Goal: Transaction & Acquisition: Purchase product/service

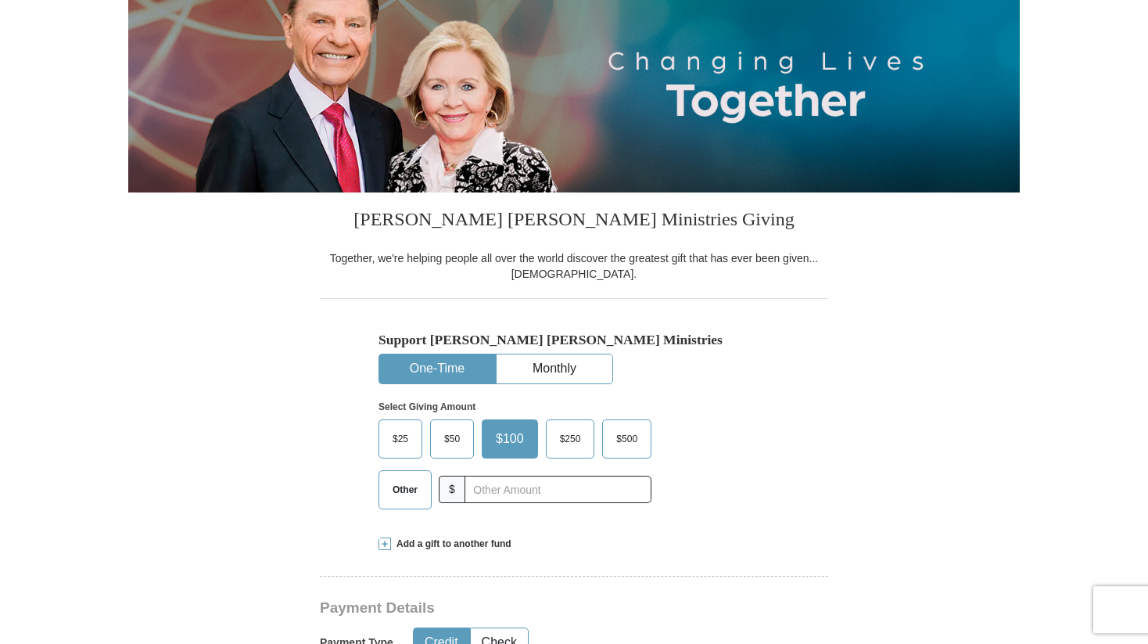
scroll to position [300, 0]
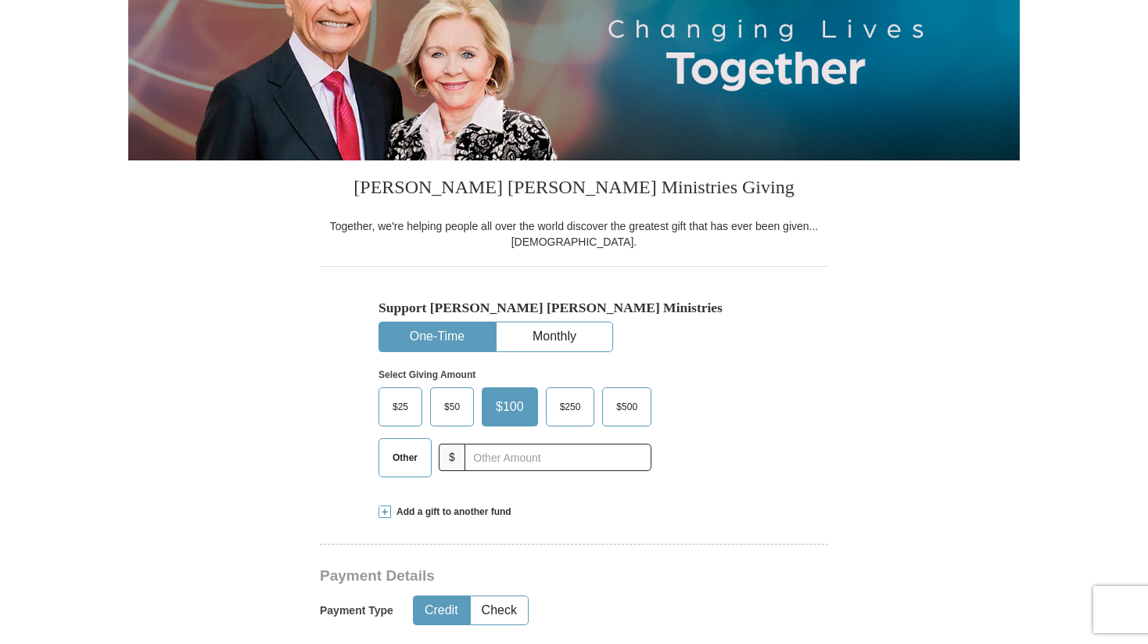
click at [461, 401] on span "$50" at bounding box center [451, 406] width 31 height 23
click at [0, 0] on input "$50" at bounding box center [0, 0] width 0 height 0
click at [642, 572] on h3 "Payment Details" at bounding box center [519, 576] width 399 height 18
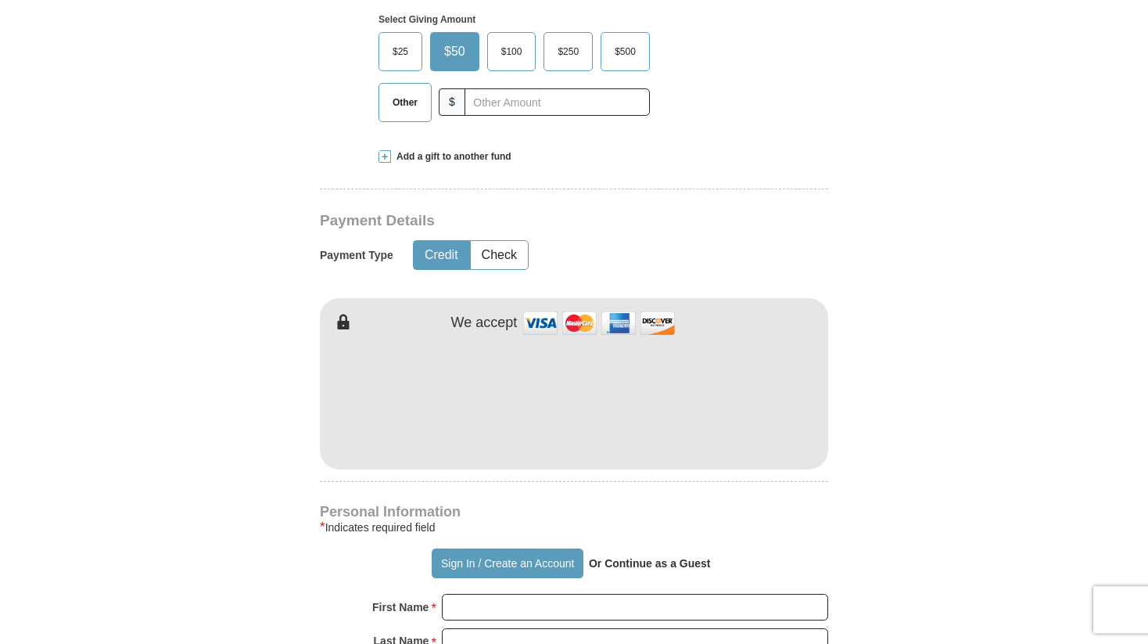
scroll to position [676, 0]
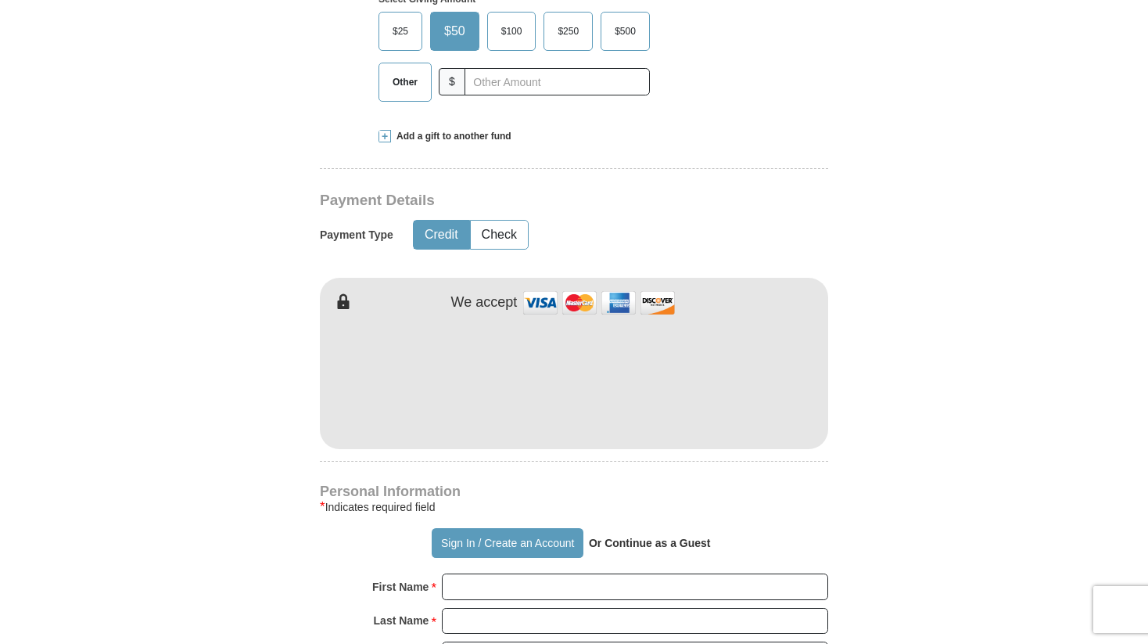
click at [960, 534] on form "Already have an account? Sign in for faster giving. Don't have an account? Crea…" at bounding box center [574, 415] width 892 height 1919
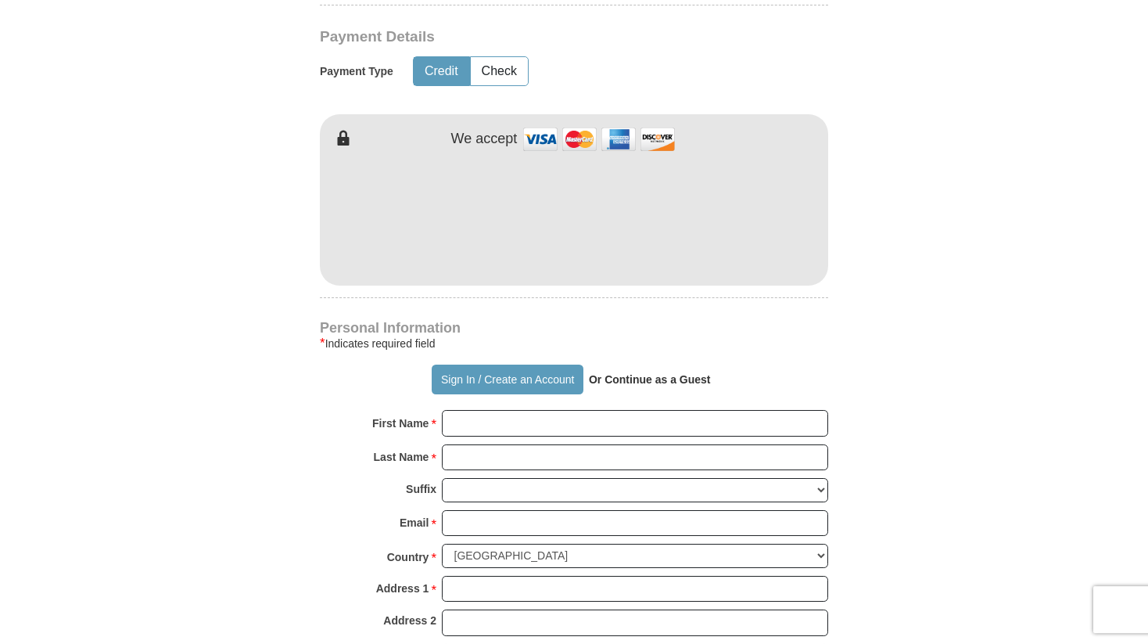
scroll to position [863, 0]
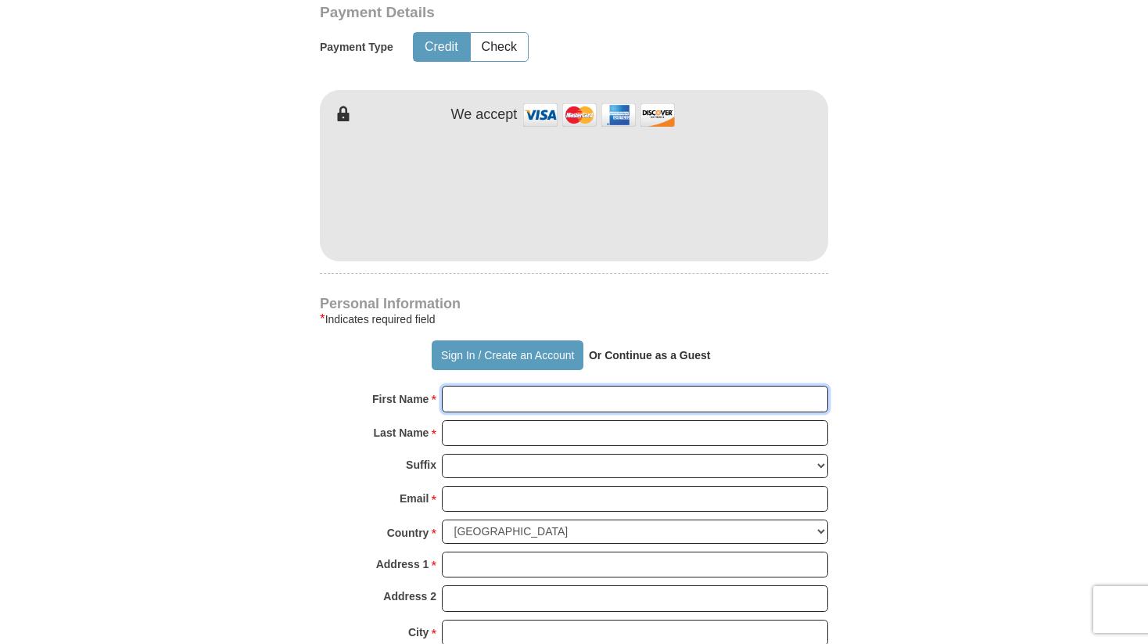
click at [756, 395] on input "First Name *" at bounding box center [635, 399] width 386 height 27
type input "Heike"
click at [743, 442] on input "Last Name *" at bounding box center [635, 433] width 386 height 27
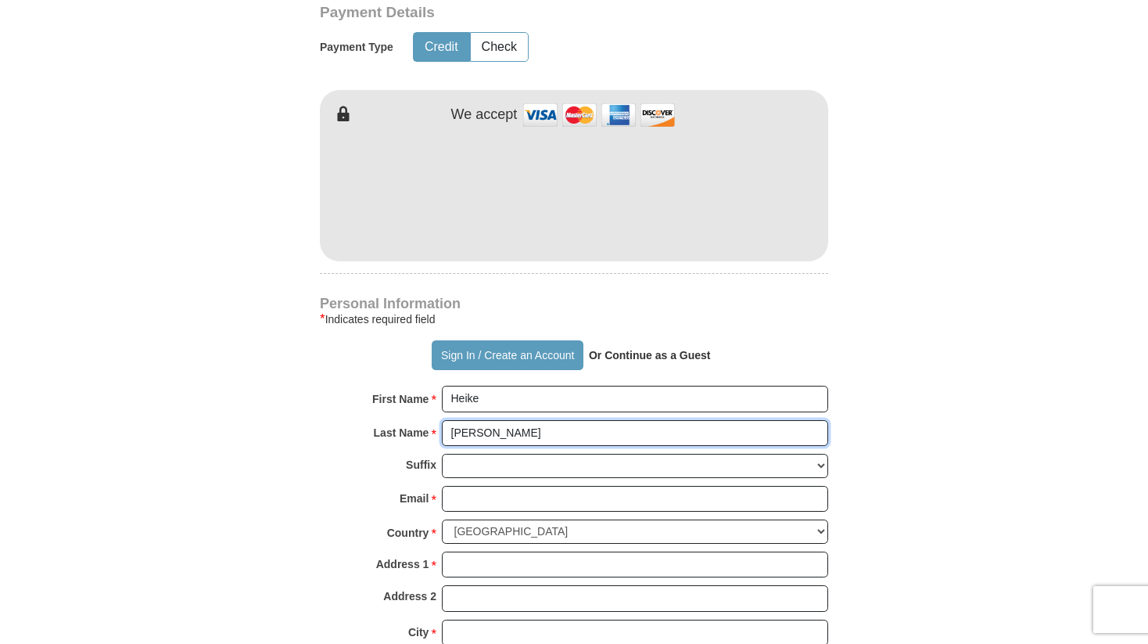
type input "[PERSON_NAME]"
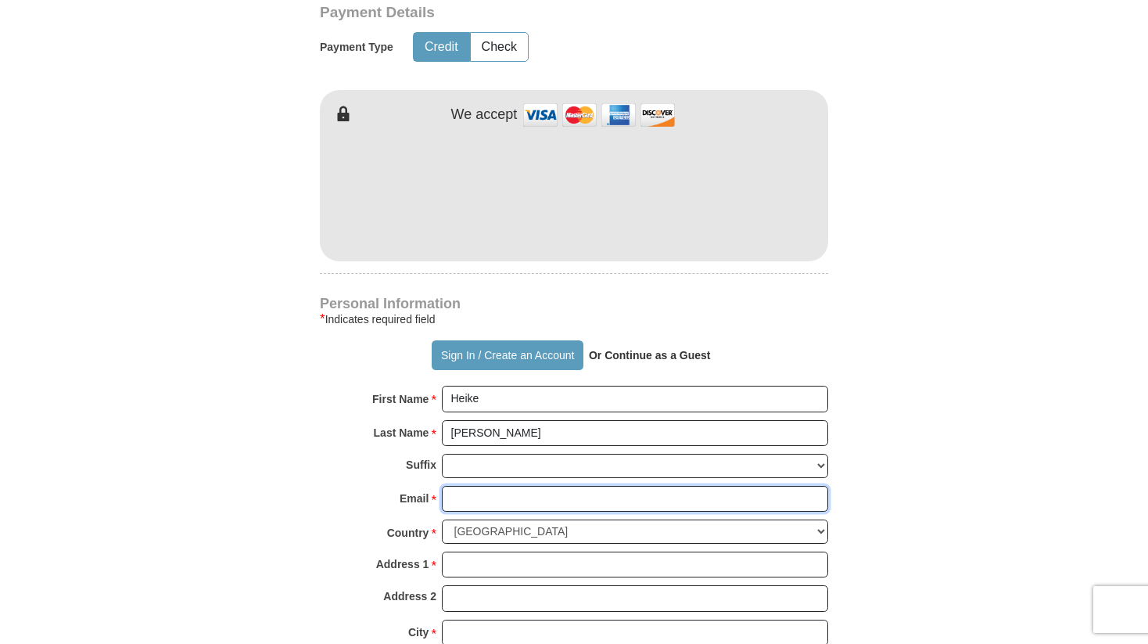
click at [715, 503] on input "Email *" at bounding box center [635, 499] width 386 height 27
type input "[EMAIL_ADDRESS][DOMAIN_NAME]"
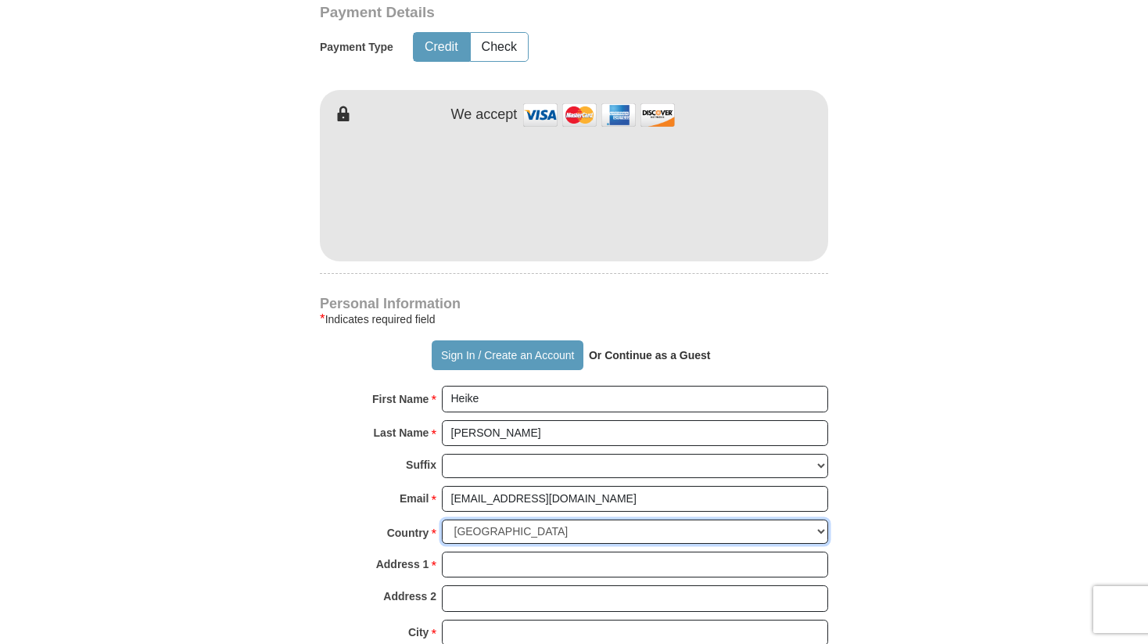
click at [442, 519] on select "[GEOGRAPHIC_DATA] [GEOGRAPHIC_DATA] [GEOGRAPHIC_DATA] [GEOGRAPHIC_DATA] [GEOGRA…" at bounding box center [635, 531] width 386 height 24
select select "CH"
click option "[GEOGRAPHIC_DATA]" at bounding box center [0, 0] width 0 height 0
click at [912, 545] on form "Already have an account? Sign in for faster giving. Don't have an account? Crea…" at bounding box center [574, 227] width 892 height 1919
click at [691, 564] on input "Address 1 *" at bounding box center [635, 564] width 386 height 27
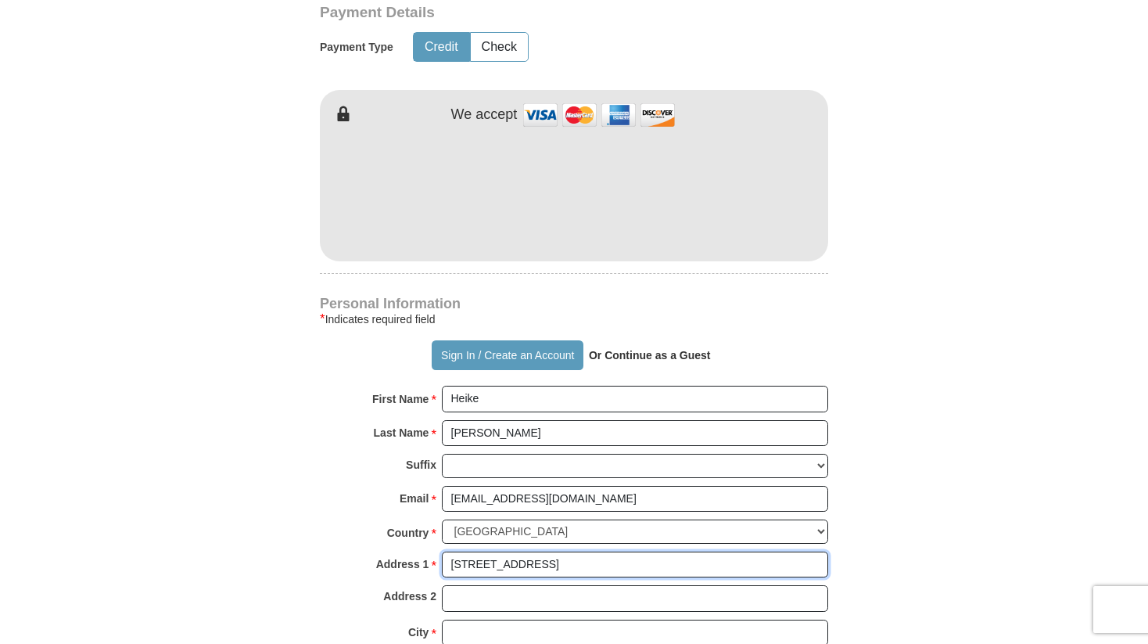
type input "[STREET_ADDRESS]"
click at [880, 602] on form "Already have an account? Sign in for faster giving. Don't have an account? Crea…" at bounding box center [574, 228] width 892 height 1921
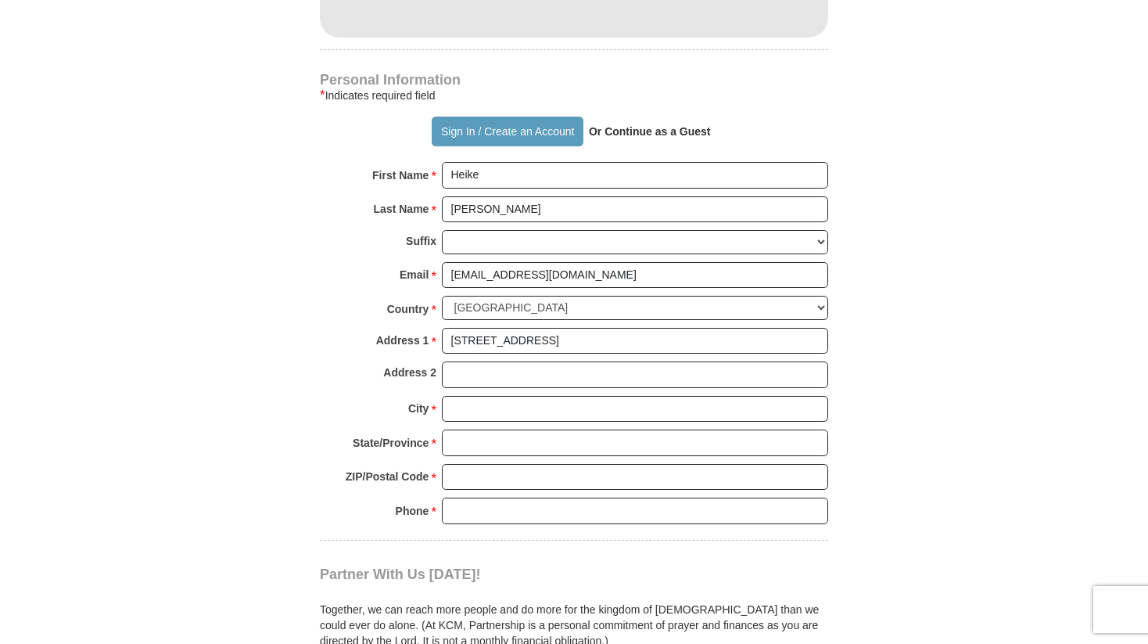
scroll to position [1089, 0]
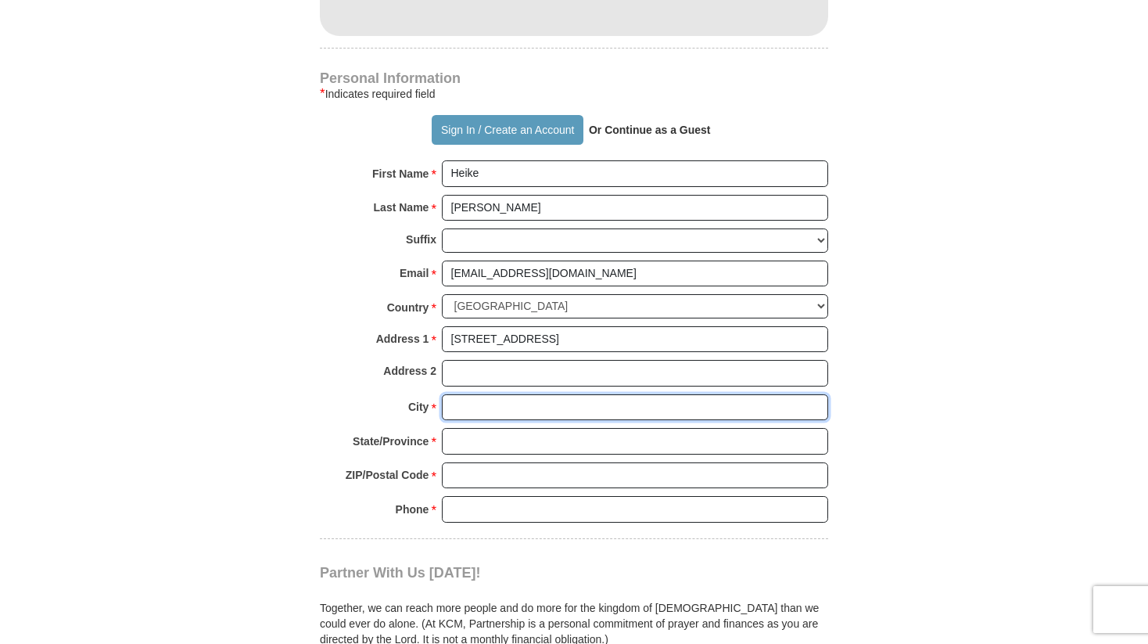
click at [613, 410] on input "City *" at bounding box center [635, 407] width 386 height 27
type input "[GEOGRAPHIC_DATA]"
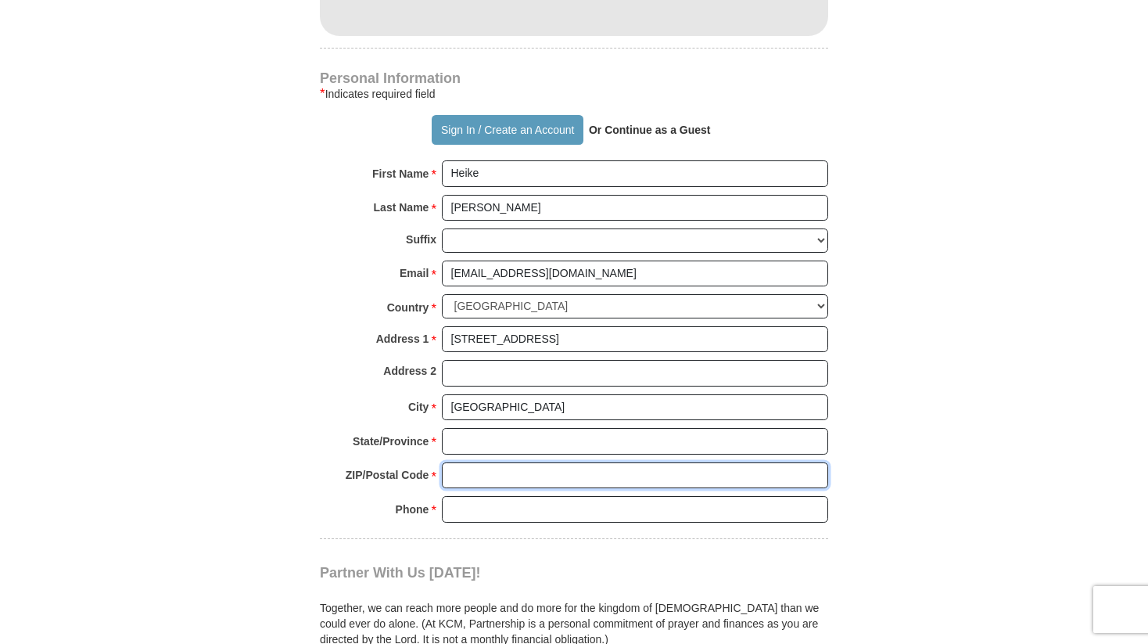
click at [609, 473] on input "ZIP/Postal Code *" at bounding box center [635, 475] width 386 height 27
click at [609, 454] on div "State/Province * Please enter State/Province" at bounding box center [574, 445] width 508 height 34
click at [609, 443] on input "State/Province *" at bounding box center [635, 441] width 386 height 27
type input "Basel BS"
click at [601, 473] on input "ZIP/Postal Code *" at bounding box center [635, 475] width 386 height 27
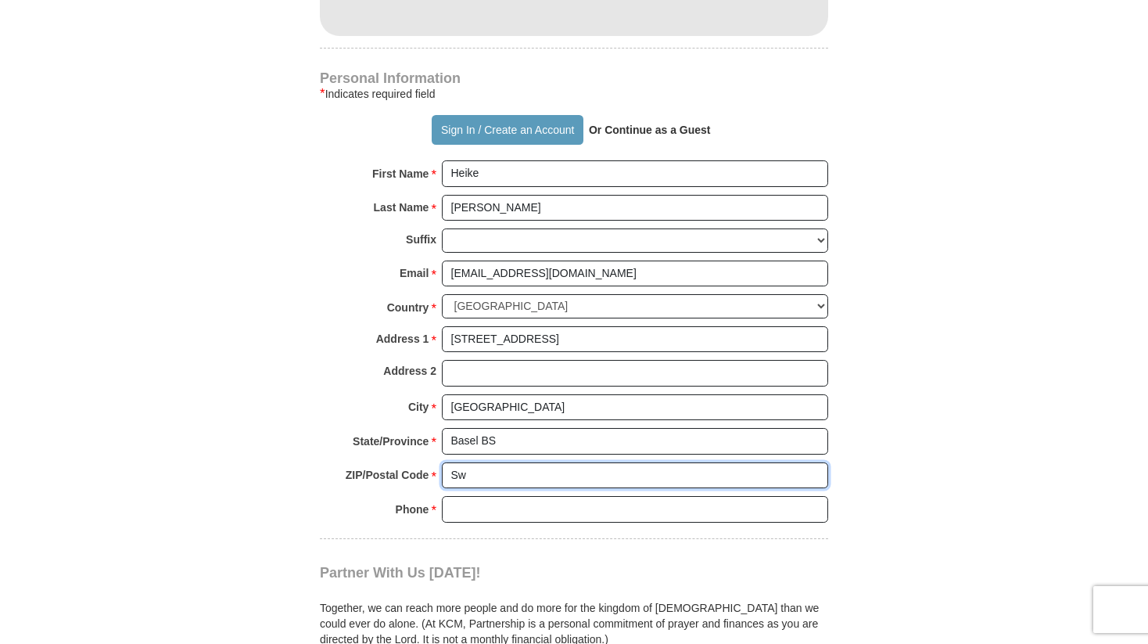
type input "S"
type input "4057"
click at [598, 512] on input "Phone * *" at bounding box center [635, 509] width 386 height 27
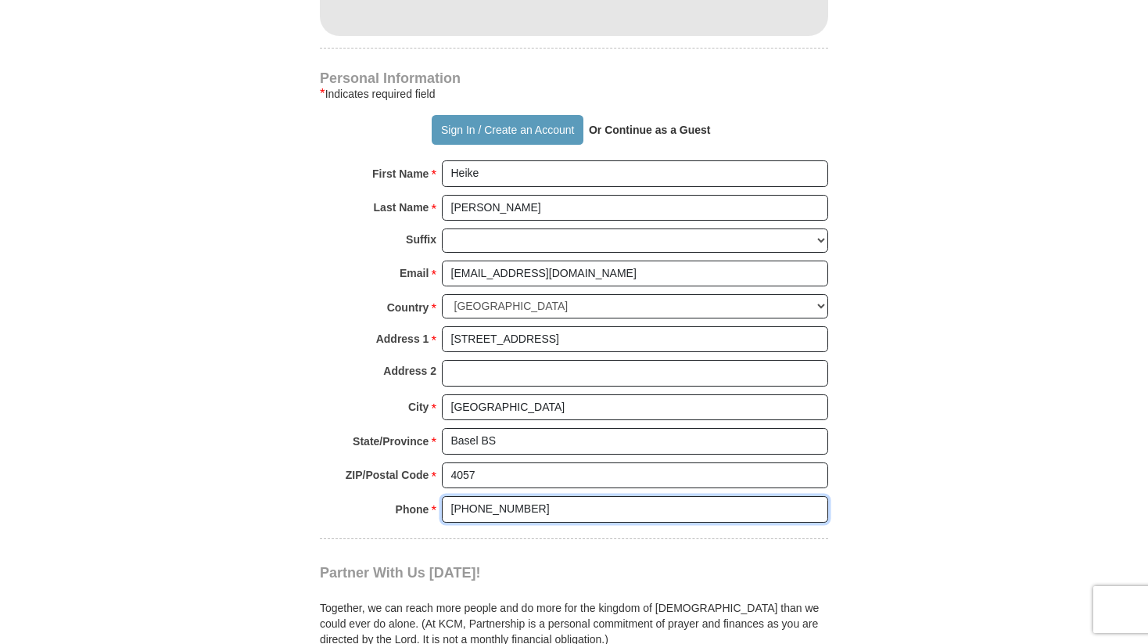
type input "[PHONE_NUMBER]"
click at [985, 578] on form "Already have an account? Sign in for faster giving. Don't have an account? Crea…" at bounding box center [574, 3] width 892 height 1921
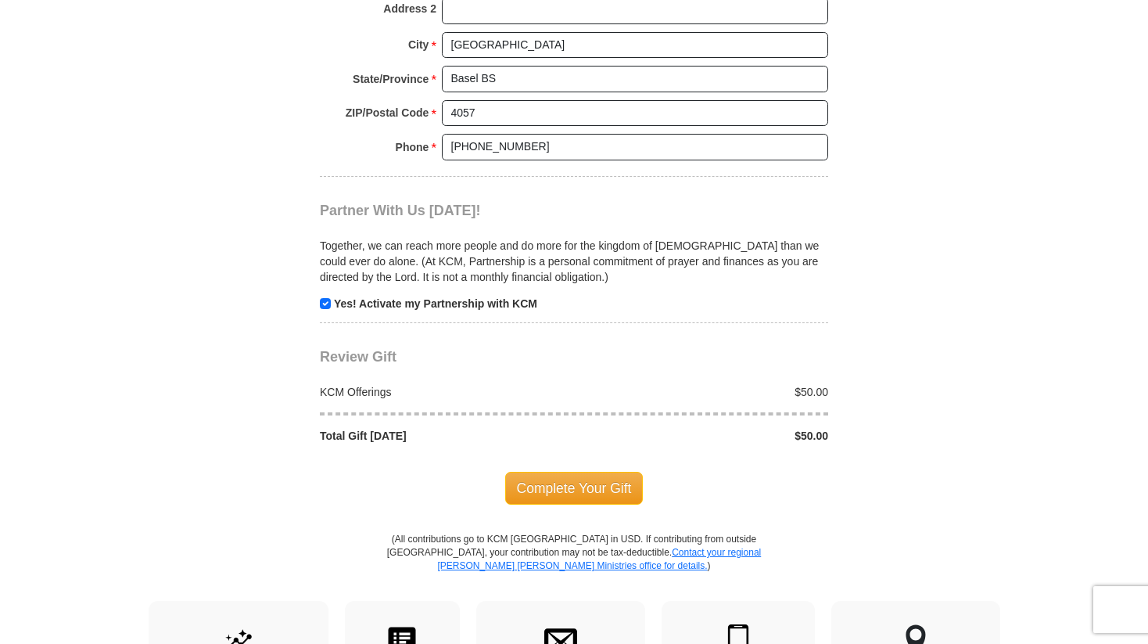
scroll to position [1464, 0]
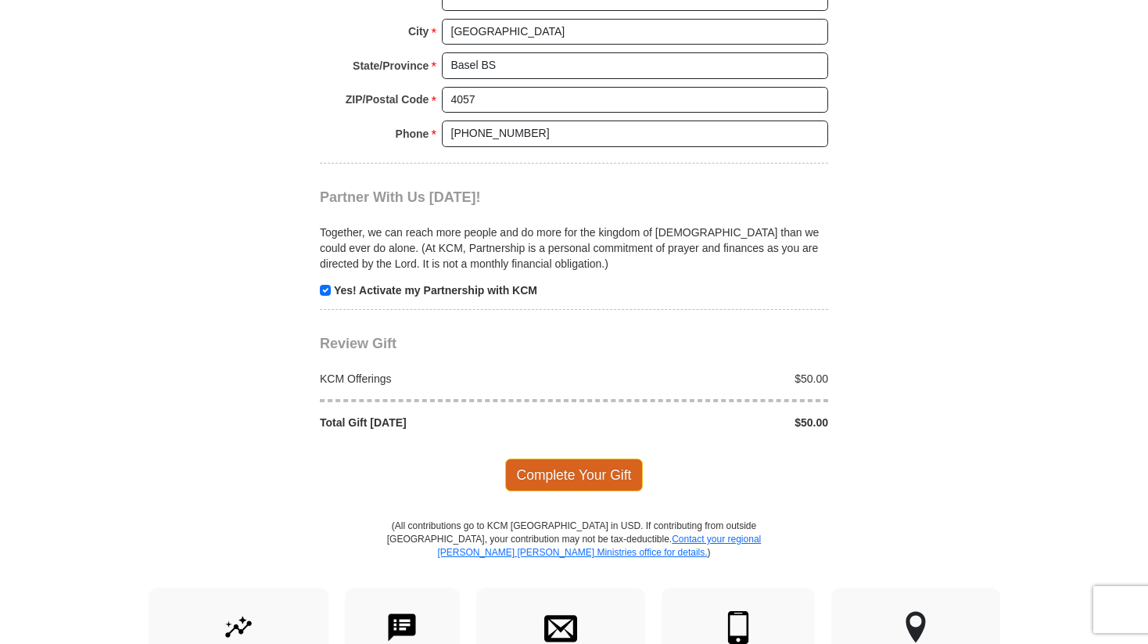
click at [579, 476] on span "Complete Your Gift" at bounding box center [574, 474] width 138 height 33
